Goal: Task Accomplishment & Management: Manage account settings

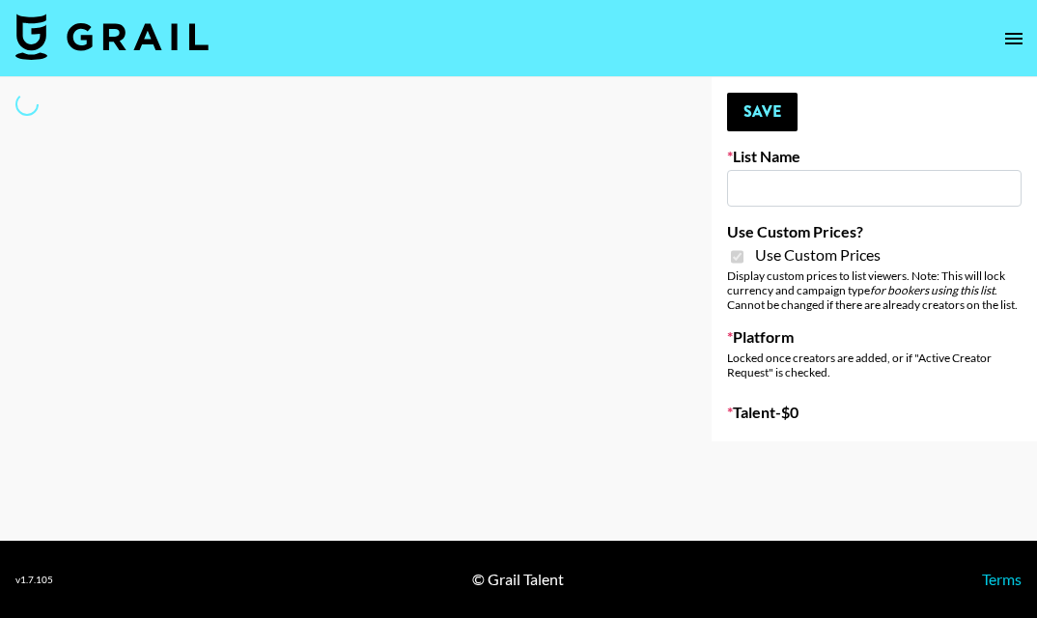
type input "Bumble ([DATE])"
checkbox input "true"
select select "Brand"
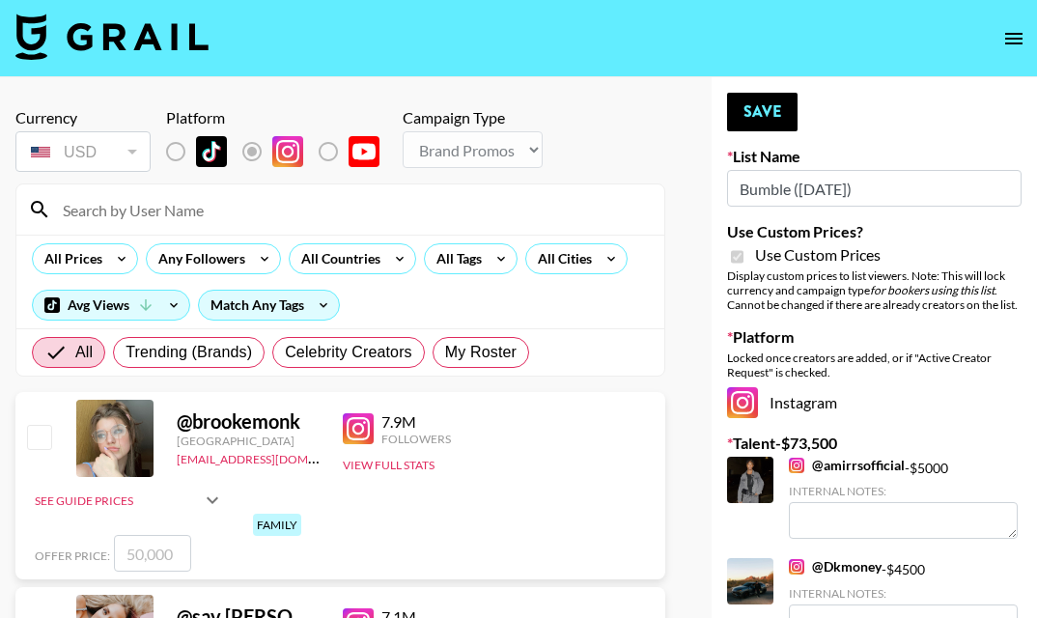
click at [265, 210] on input at bounding box center [351, 209] width 601 height 31
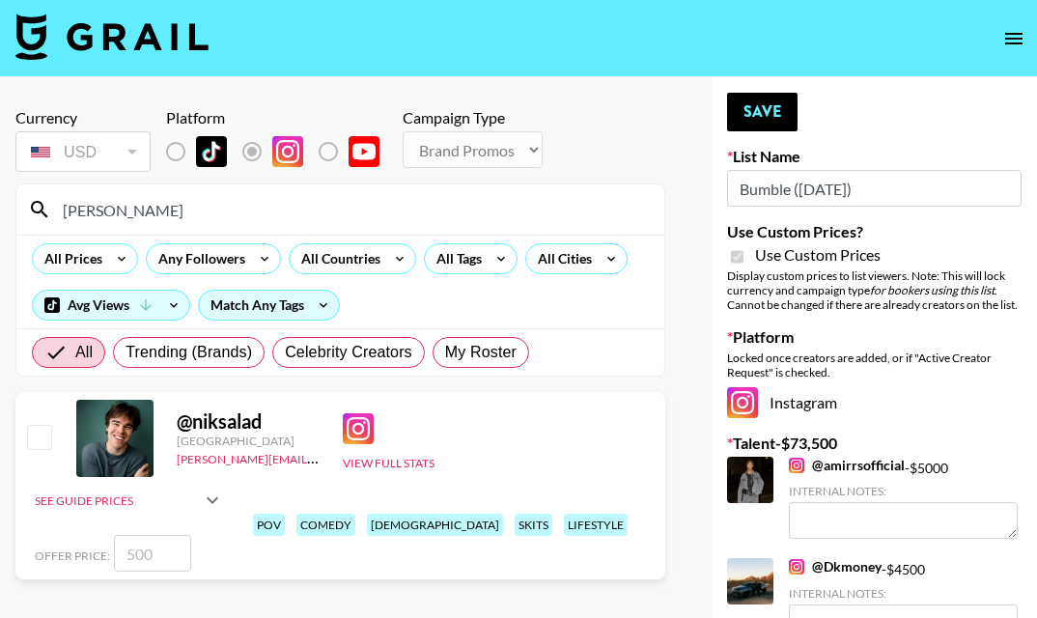
type input "[PERSON_NAME]"
click at [140, 542] on input "number" at bounding box center [152, 553] width 77 height 37
checkbox input "true"
type input "3000"
click at [758, 104] on button "Save" at bounding box center [762, 112] width 70 height 39
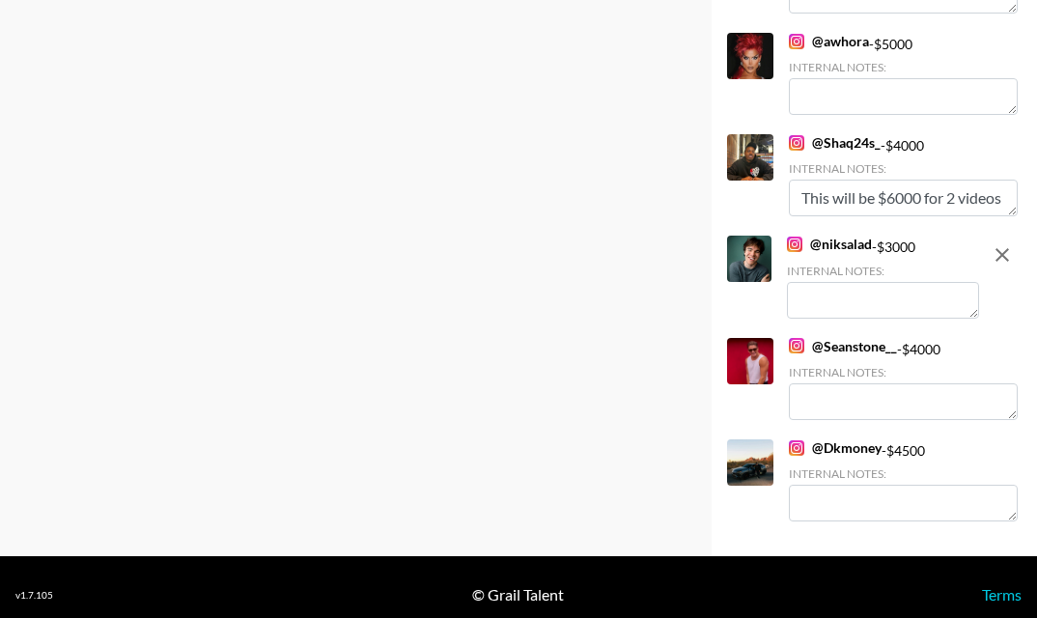
scroll to position [2044, 0]
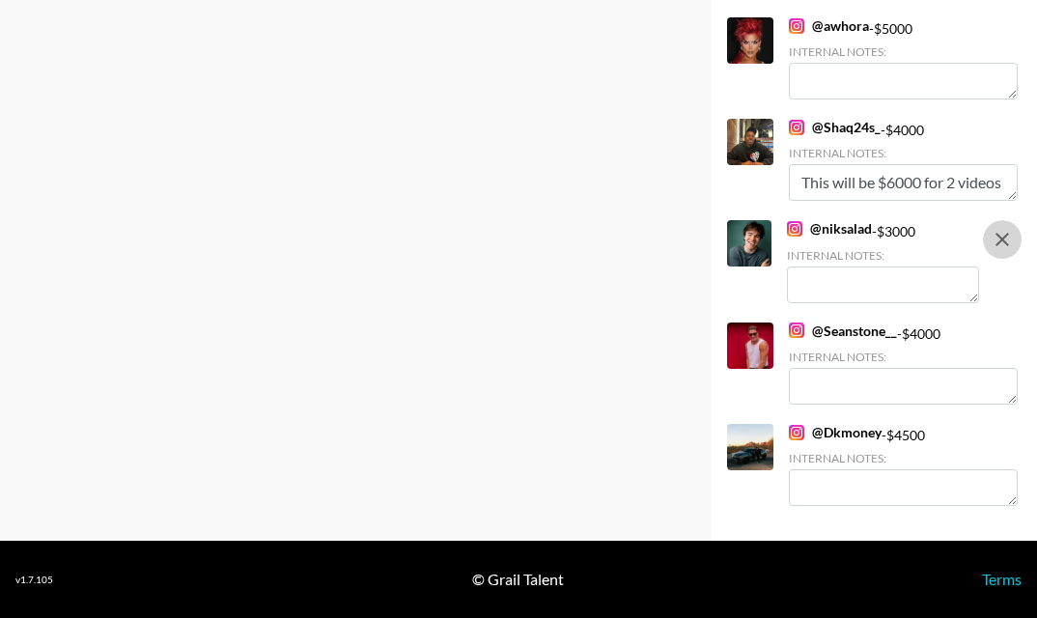
click at [999, 236] on icon "remove" at bounding box center [1002, 240] width 14 height 14
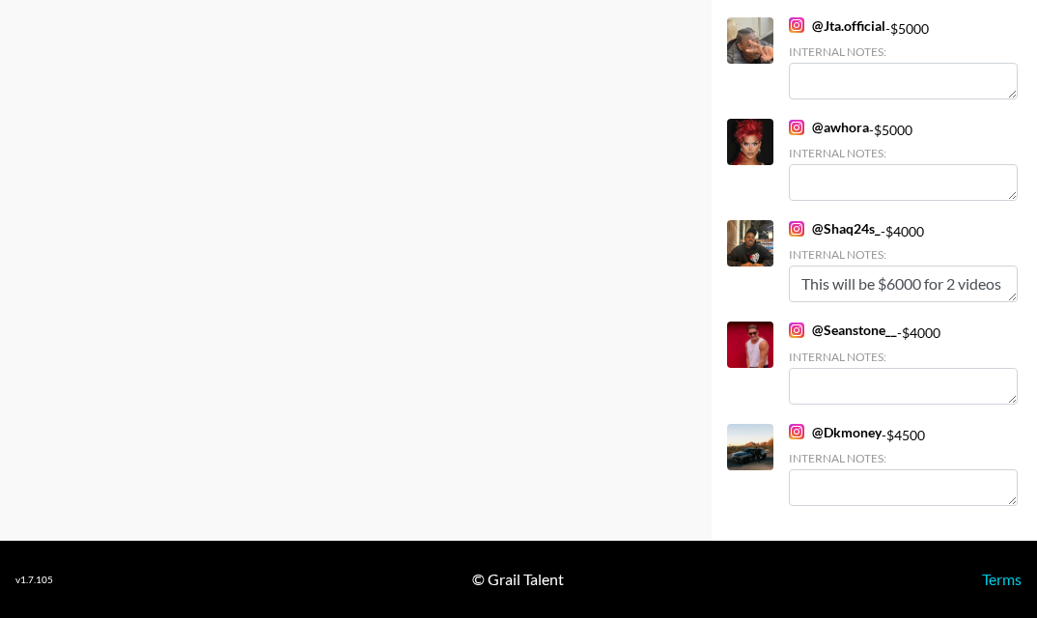
scroll to position [0, 0]
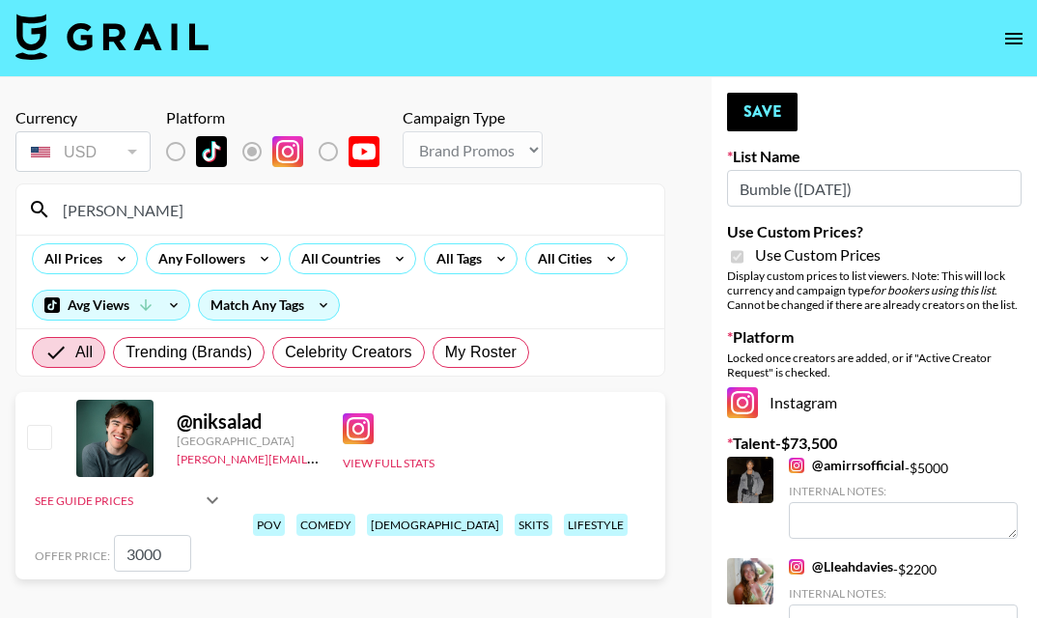
drag, startPoint x: 164, startPoint y: 545, endPoint x: -24, endPoint y: 532, distance: 188.7
checkbox input "true"
type input "6000"
click at [769, 112] on button "Save" at bounding box center [762, 112] width 70 height 39
